Goal: Find specific page/section: Find specific page/section

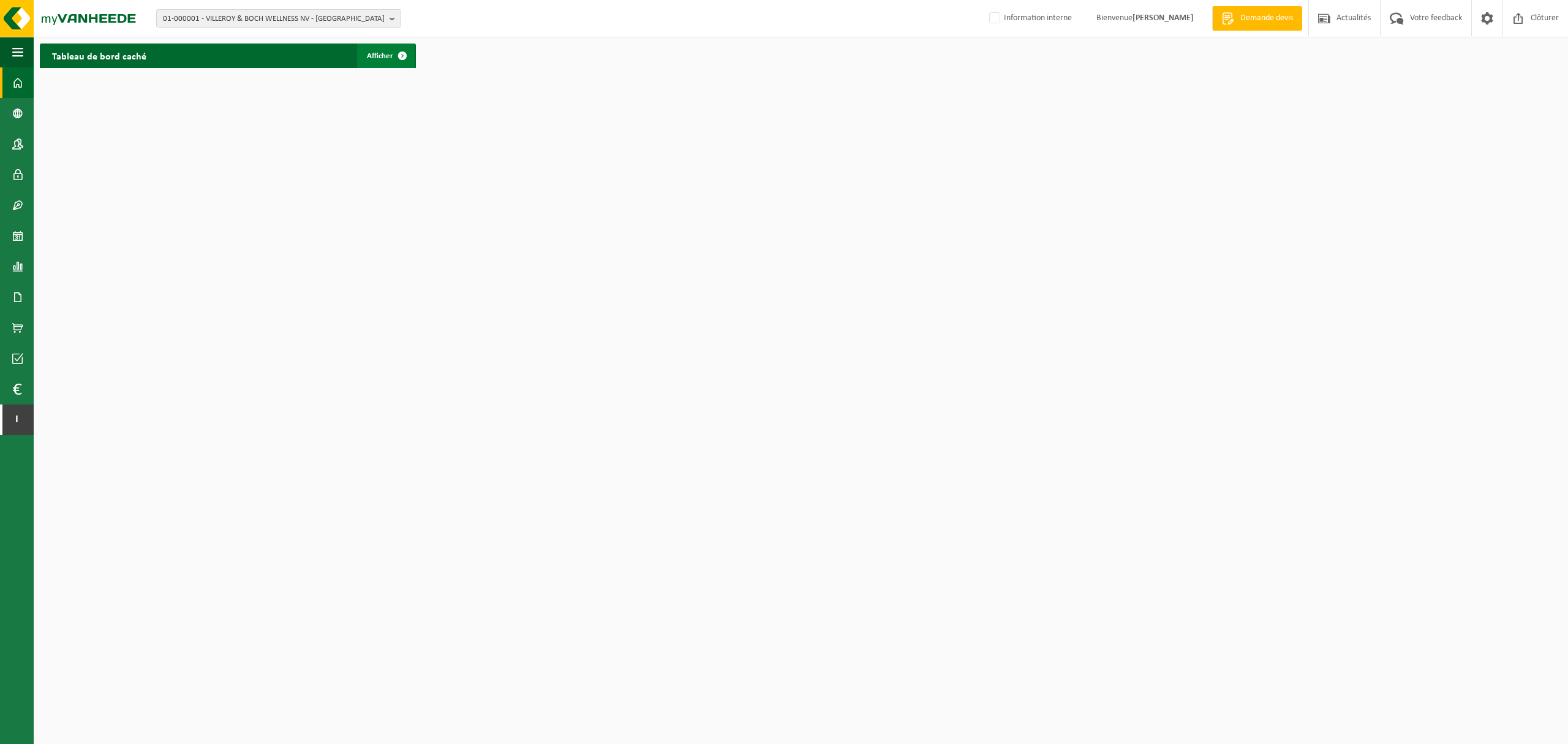
click at [388, 55] on span "Afficher" at bounding box center [380, 56] width 26 height 8
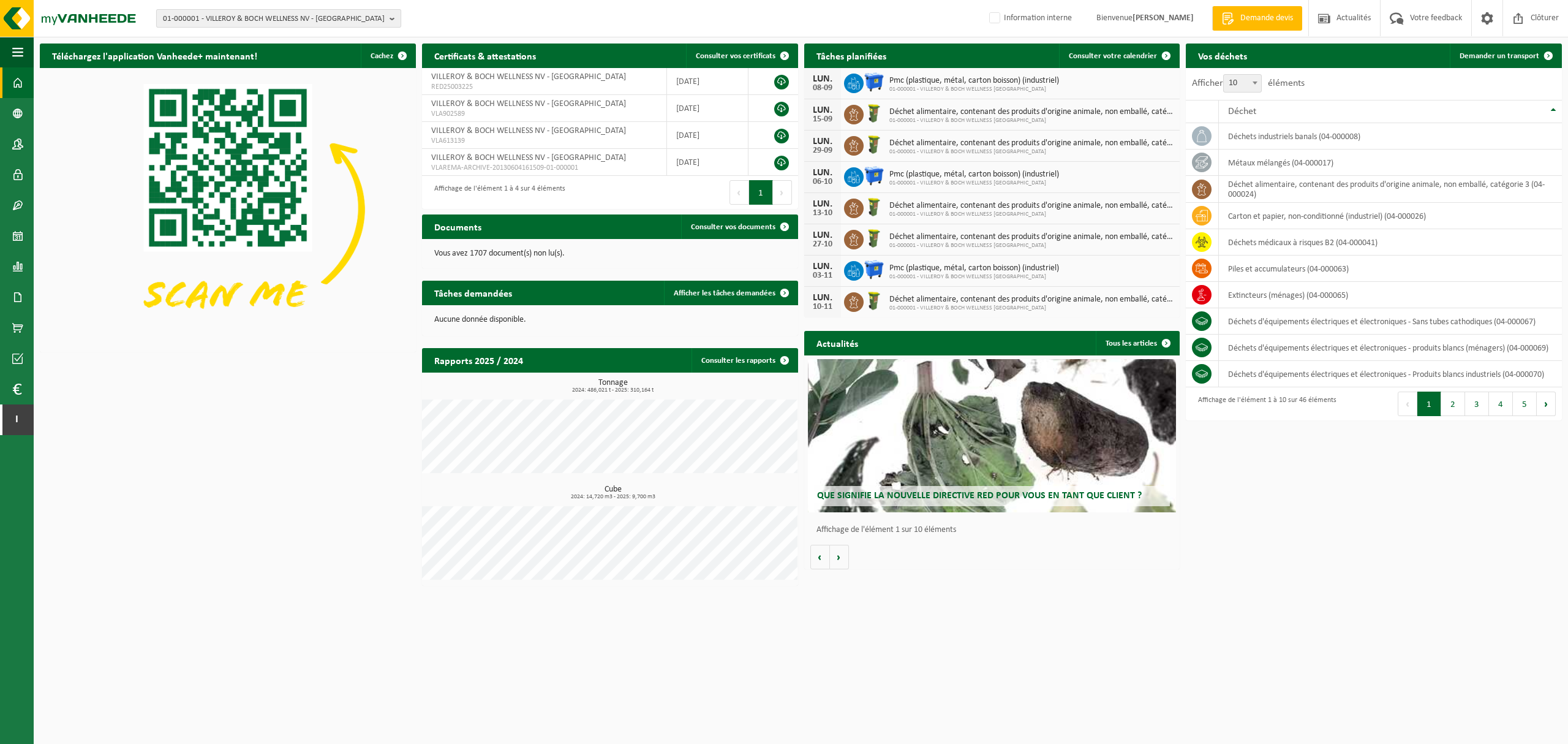
click at [388, 20] on button "01-000001 - VILLEROY & BOCH WELLNESS NV - ROESELARE" at bounding box center [278, 19] width 245 height 19
click at [334, 38] on input "text" at bounding box center [278, 39] width 239 height 15
click at [333, 37] on input "text" at bounding box center [278, 39] width 239 height 15
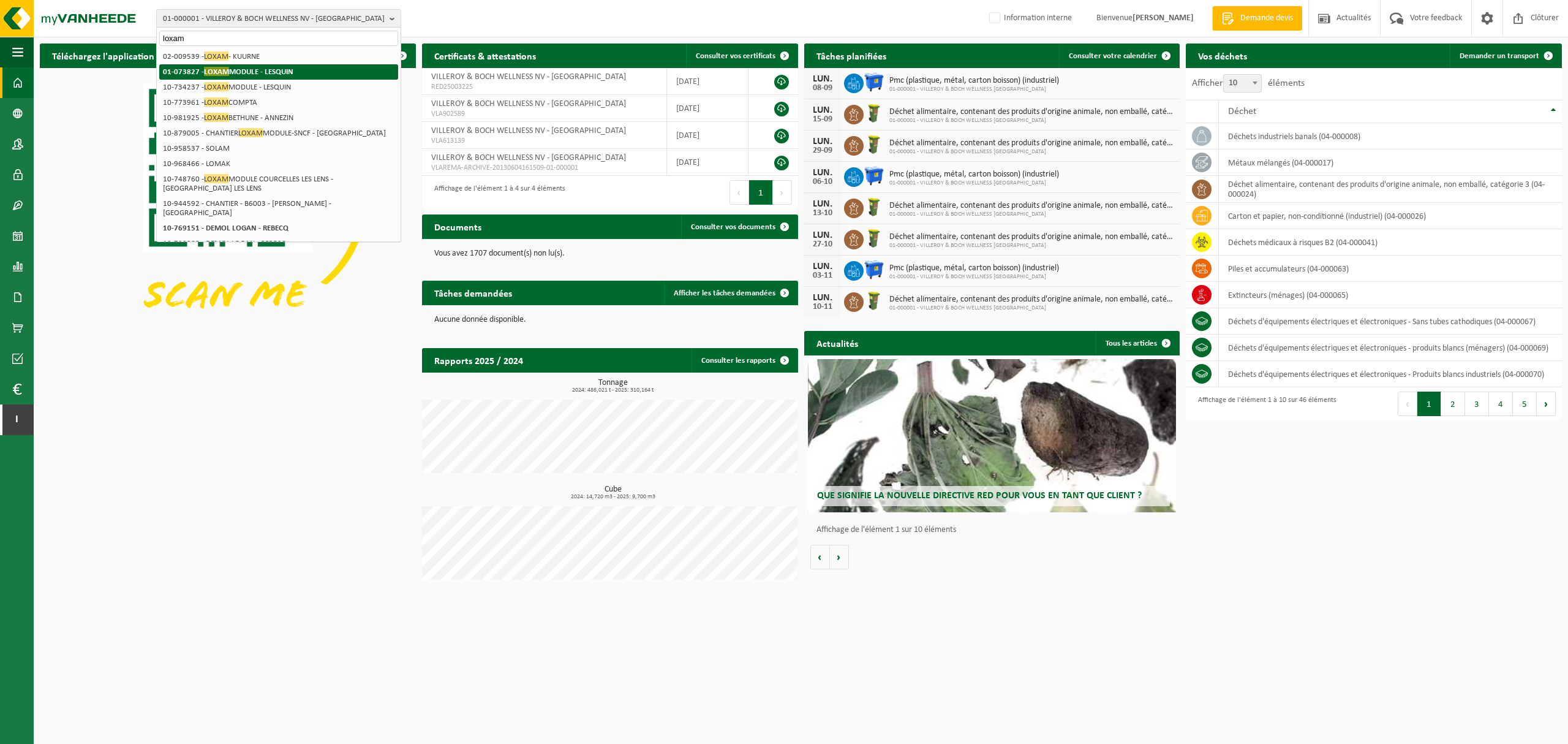
type input "loxam"
click at [293, 75] on strong "01-073827 - LOXAM MODULE - LESQUIN" at bounding box center [228, 71] width 131 height 9
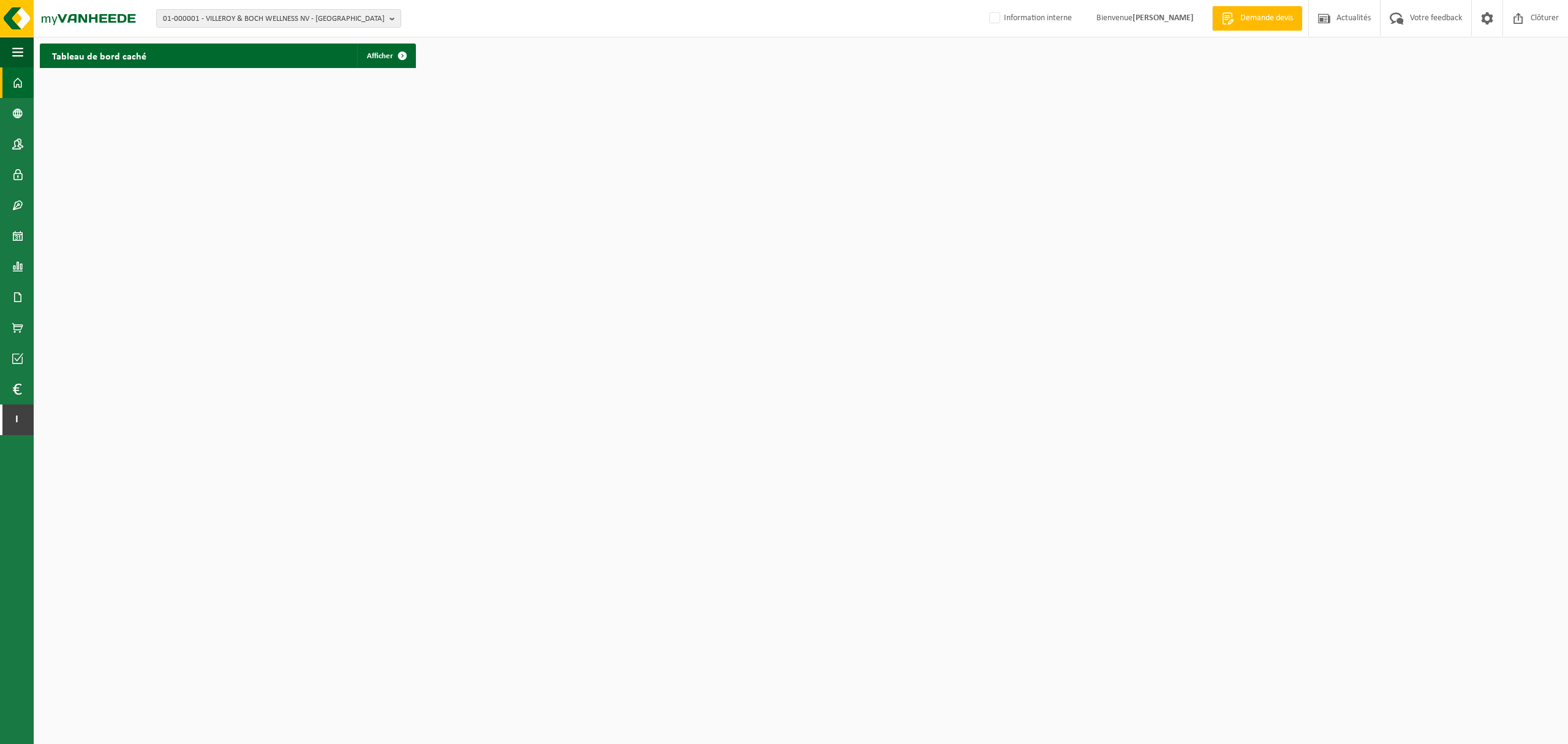
click at [136, 55] on h2 "Tableau de bord caché" at bounding box center [100, 55] width 119 height 24
click at [385, 49] on link "Afficher" at bounding box center [385, 56] width 58 height 25
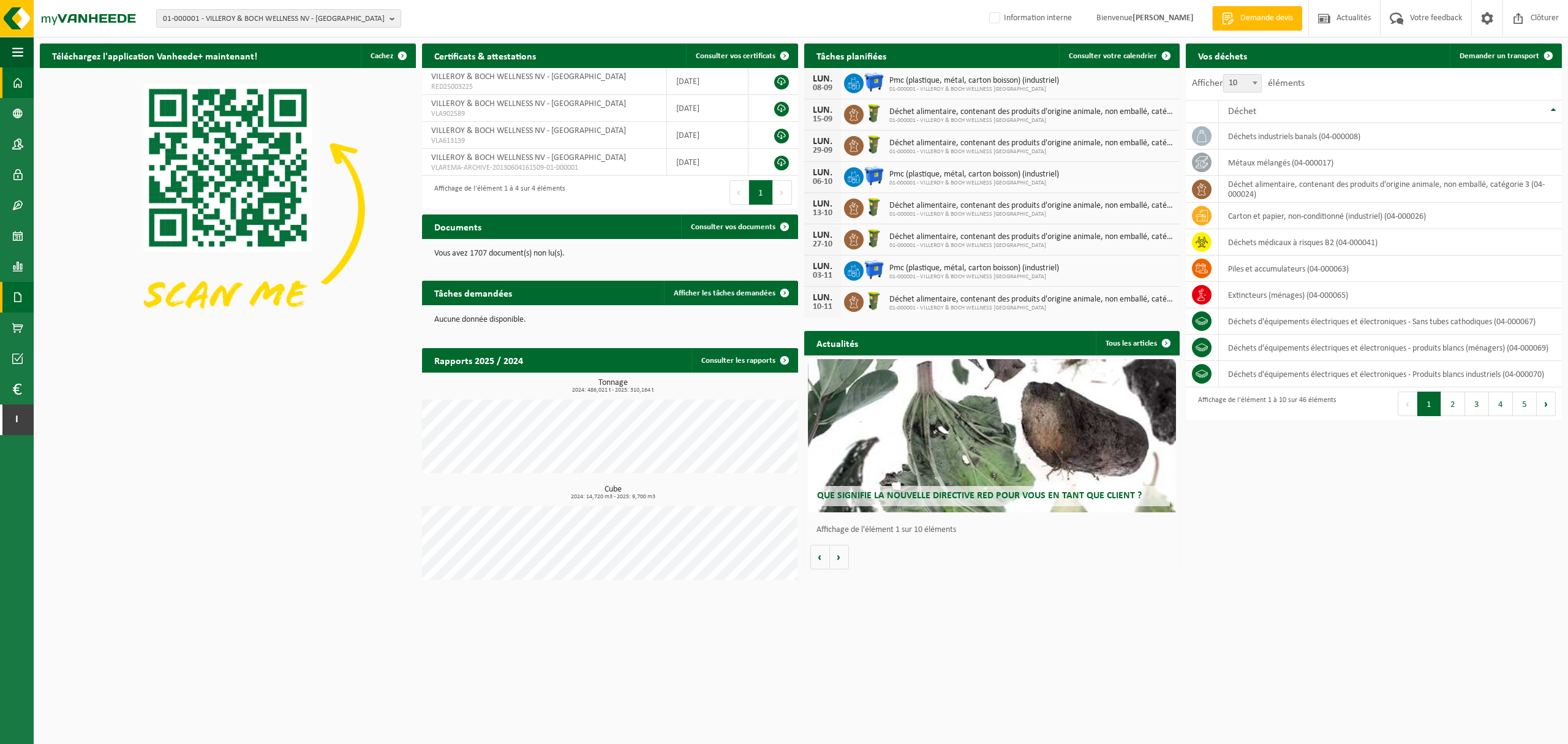
click at [17, 292] on span at bounding box center [18, 297] width 11 height 31
click at [97, 294] on span "Factures" at bounding box center [87, 297] width 31 height 23
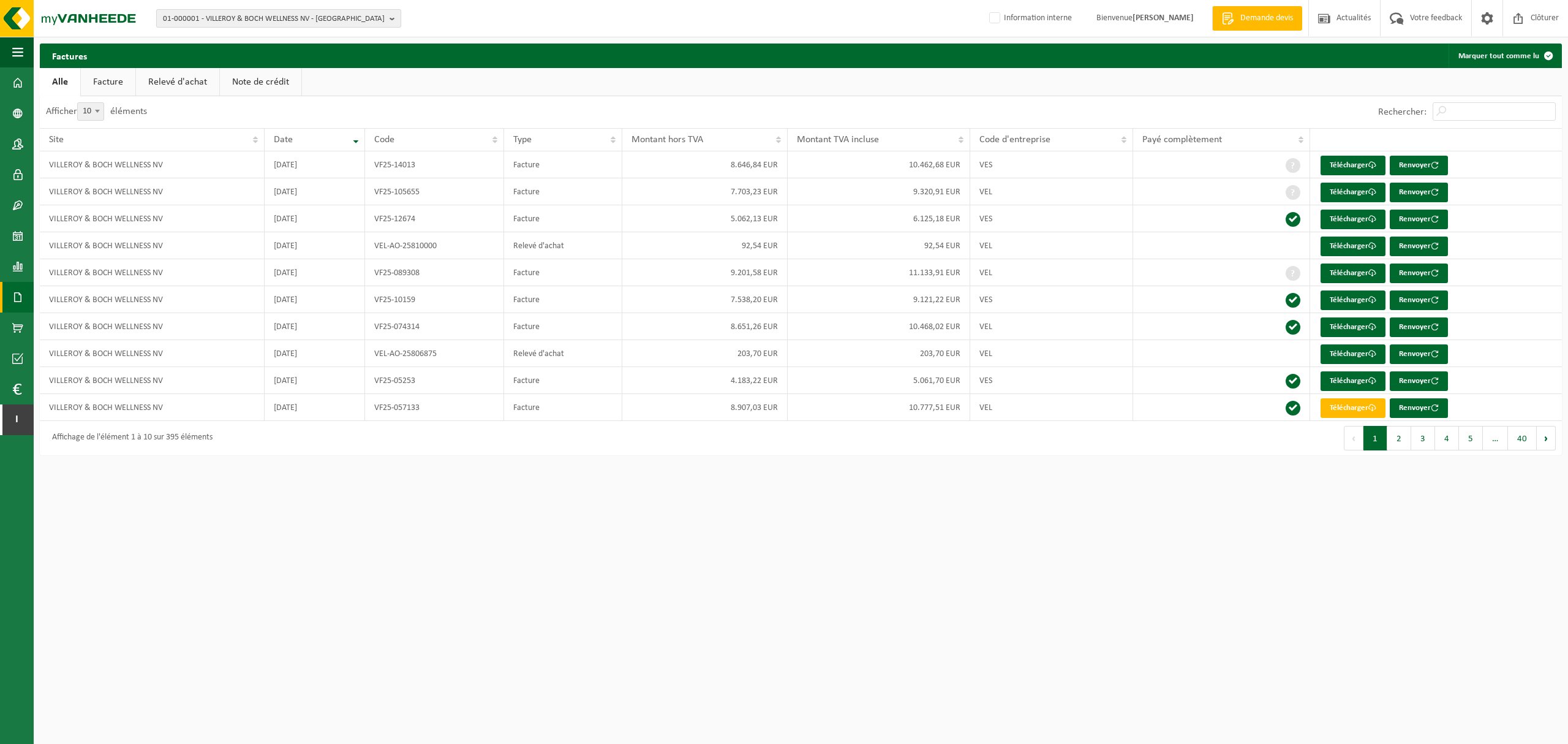
click at [245, 13] on span "01-000001 - VILLEROY & BOCH WELLNESS NV - [GEOGRAPHIC_DATA]" at bounding box center [273, 19] width 222 height 19
click at [257, 37] on input "text" at bounding box center [278, 39] width 239 height 15
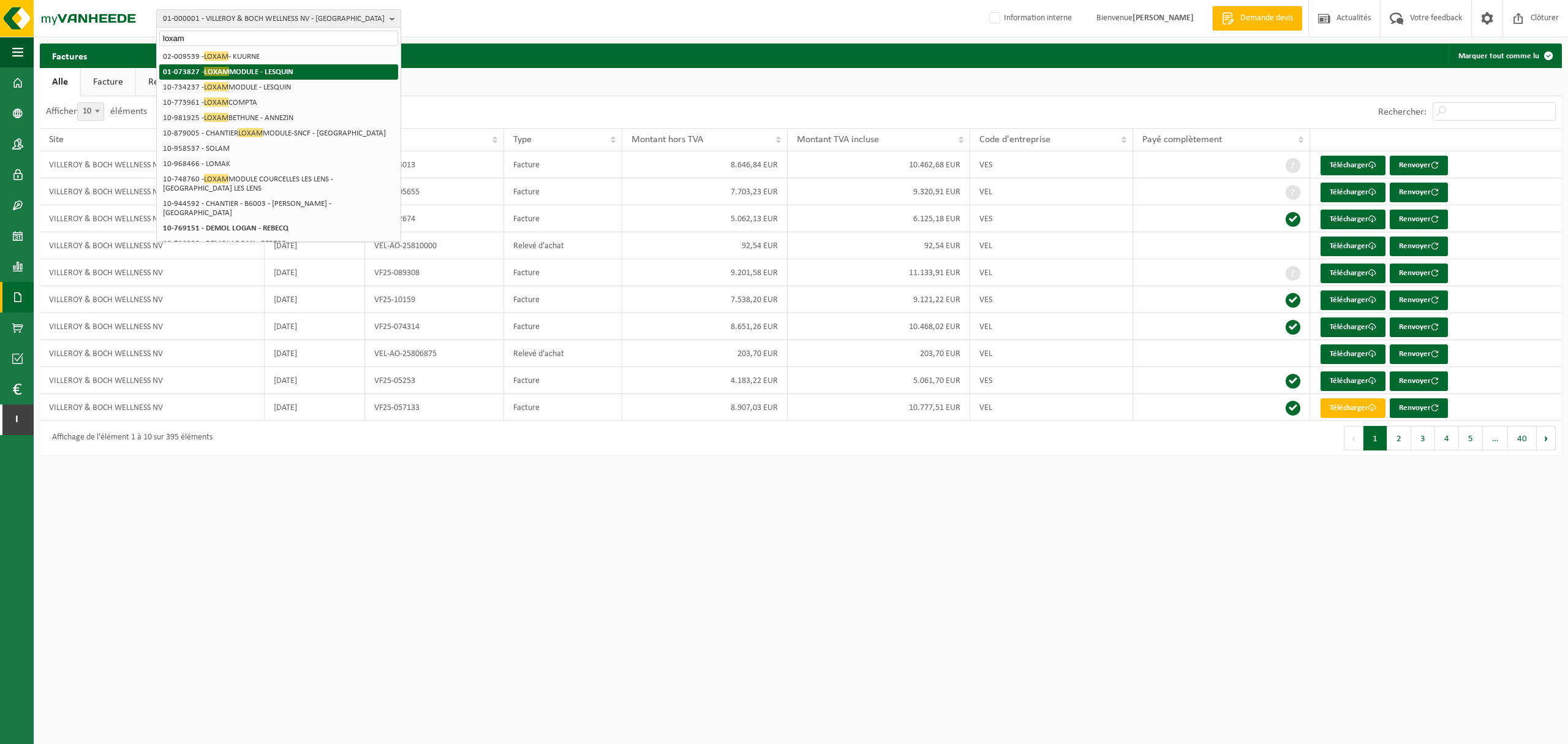
type input "loxam"
click at [273, 64] on li "01-073827 - LOXAM MODULE - LESQUIN" at bounding box center [278, 72] width 239 height 15
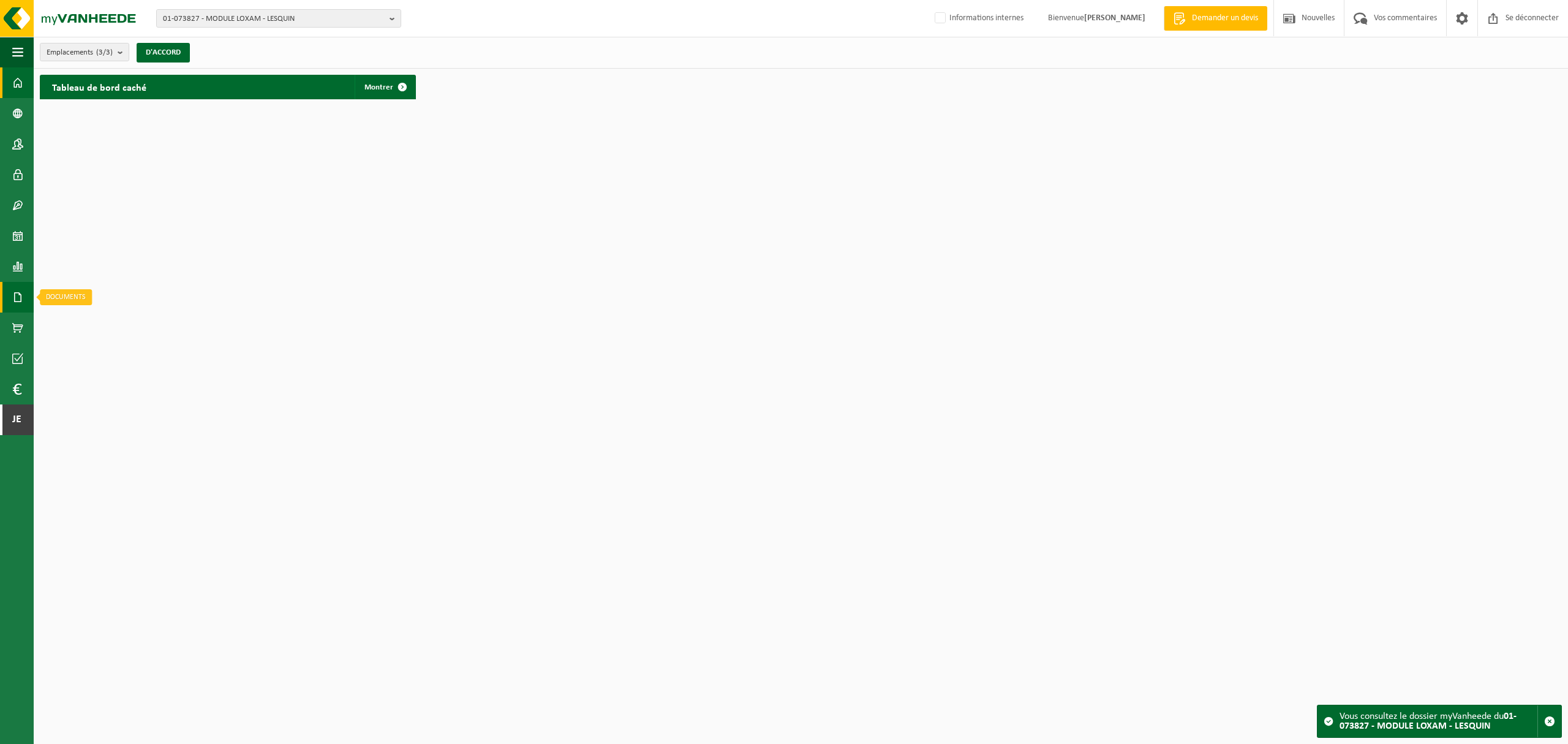
click at [17, 290] on span at bounding box center [18, 297] width 11 height 31
click at [86, 289] on span "Factures" at bounding box center [87, 297] width 31 height 23
